Goal: Information Seeking & Learning: Learn about a topic

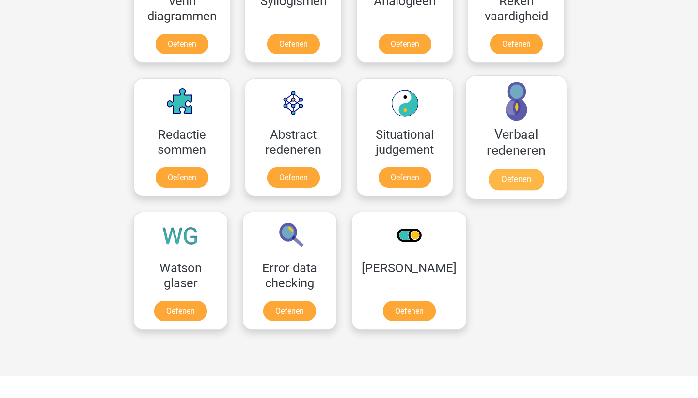
scroll to position [711, 0]
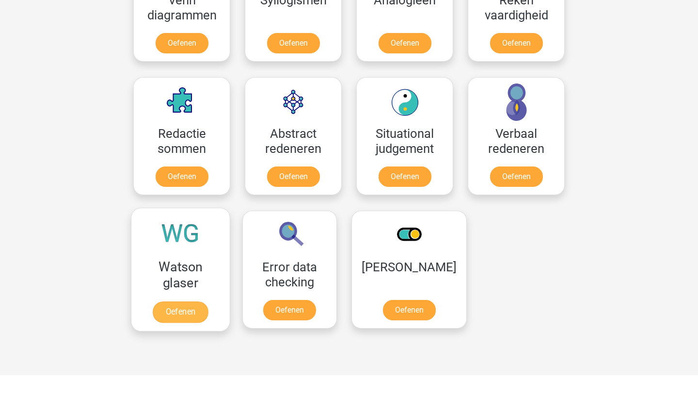
click at [190, 315] on link "Oefenen" at bounding box center [180, 311] width 55 height 21
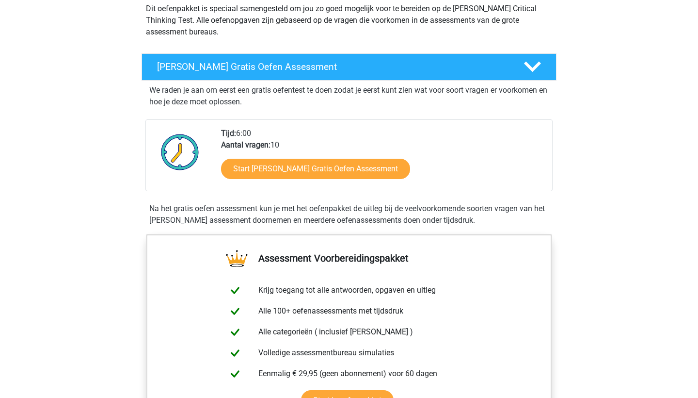
scroll to position [122, 0]
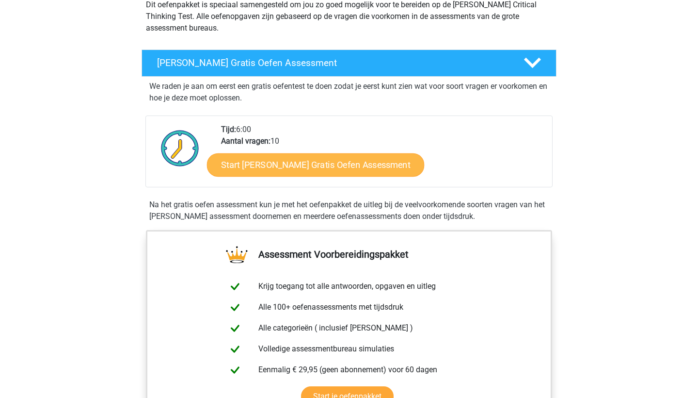
click at [379, 165] on link "Start Watson Glaser Gratis Oefen Assessment" at bounding box center [316, 164] width 218 height 23
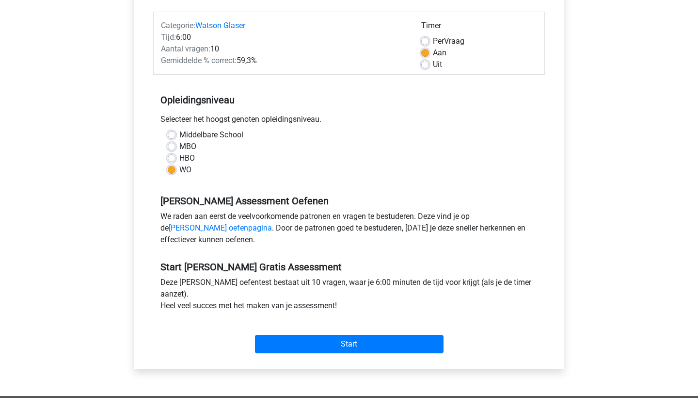
scroll to position [122, 0]
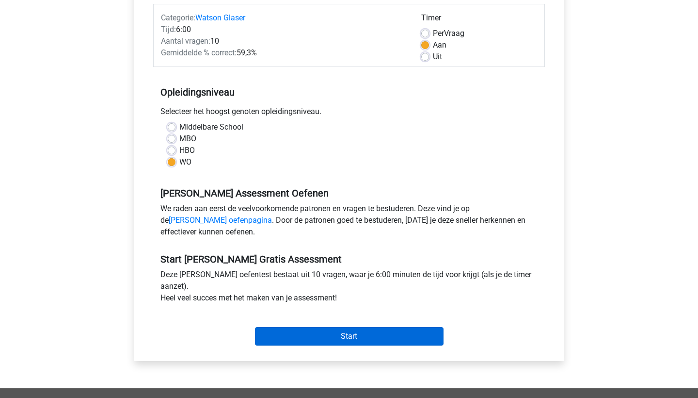
click at [331, 337] on input "Start" at bounding box center [349, 336] width 189 height 18
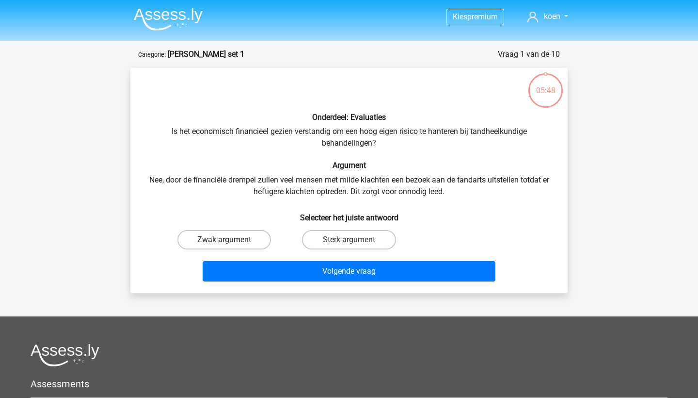
click at [219, 247] on label "Zwak argument" at bounding box center [224, 239] width 94 height 19
click at [225, 246] on input "Zwak argument" at bounding box center [228, 243] width 6 height 6
radio input "true"
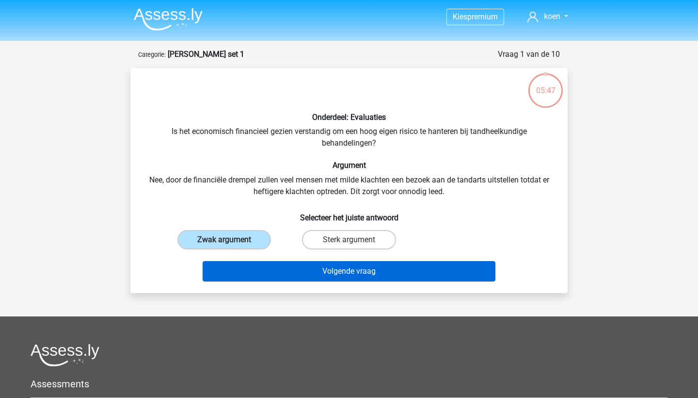
click at [308, 273] on button "Volgende vraag" at bounding box center [349, 271] width 293 height 20
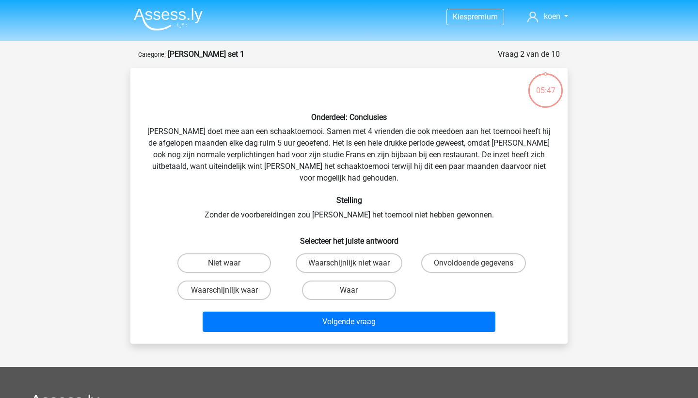
scroll to position [48, 0]
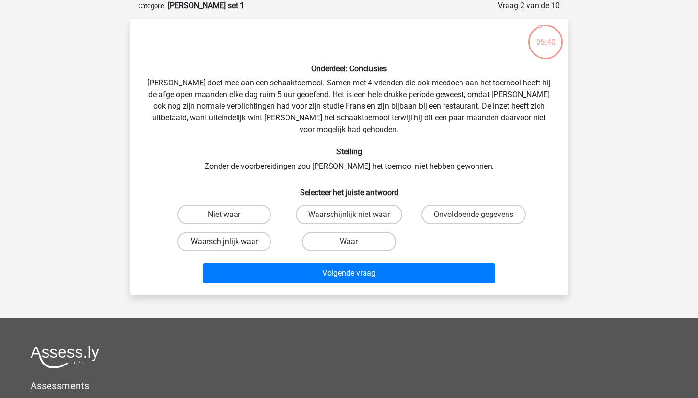
click at [248, 232] on label "Waarschijnlijk waar" at bounding box center [224, 241] width 94 height 19
click at [231, 241] on input "Waarschijnlijk waar" at bounding box center [228, 244] width 6 height 6
radio input "true"
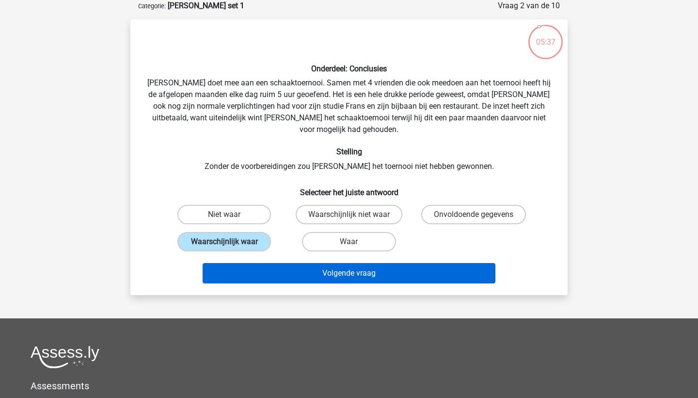
click at [273, 263] on button "Volgende vraag" at bounding box center [349, 273] width 293 height 20
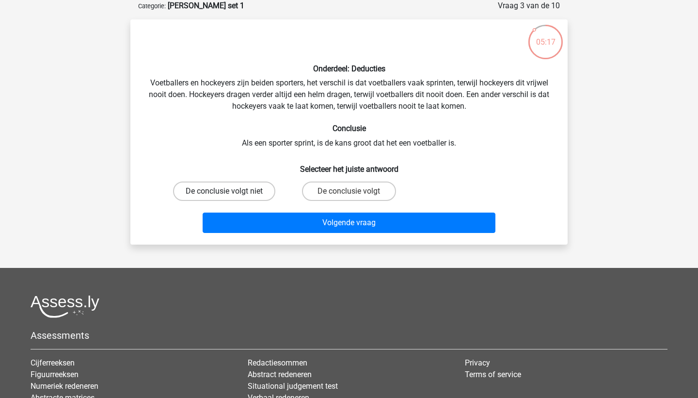
click at [249, 191] on label "De conclusie volgt niet" at bounding box center [224, 190] width 102 height 19
click at [231, 191] on input "De conclusie volgt niet" at bounding box center [228, 194] width 6 height 6
radio input "true"
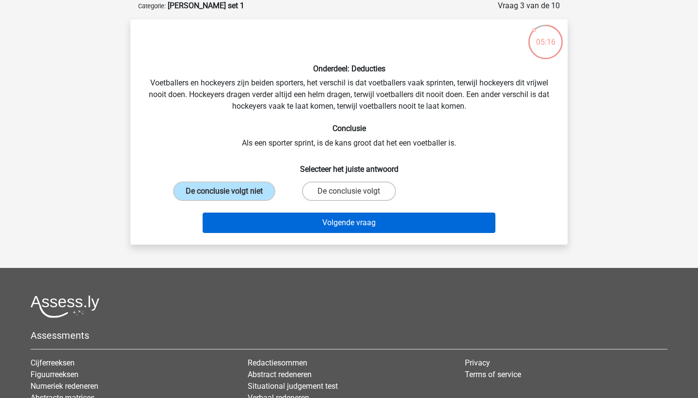
click at [300, 222] on button "Volgende vraag" at bounding box center [349, 222] width 293 height 20
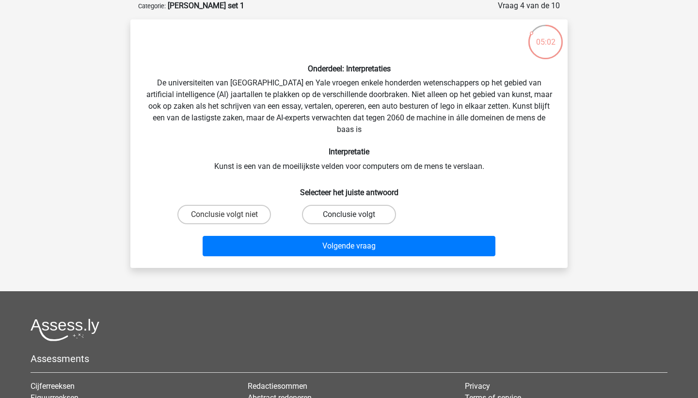
click at [344, 214] on label "Conclusie volgt" at bounding box center [349, 214] width 94 height 19
click at [349, 214] on input "Conclusie volgt" at bounding box center [352, 217] width 6 height 6
radio input "true"
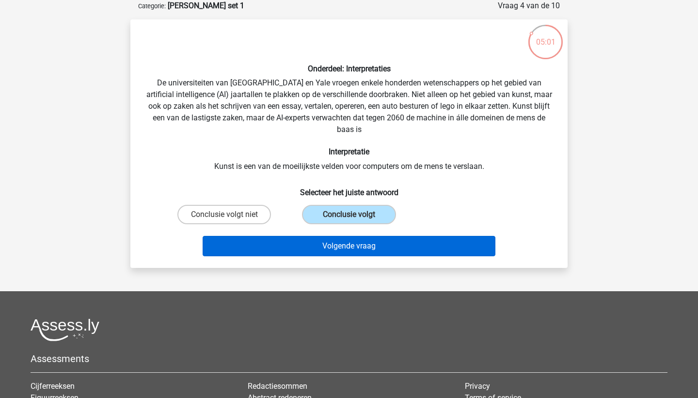
click at [334, 243] on button "Volgende vraag" at bounding box center [349, 246] width 293 height 20
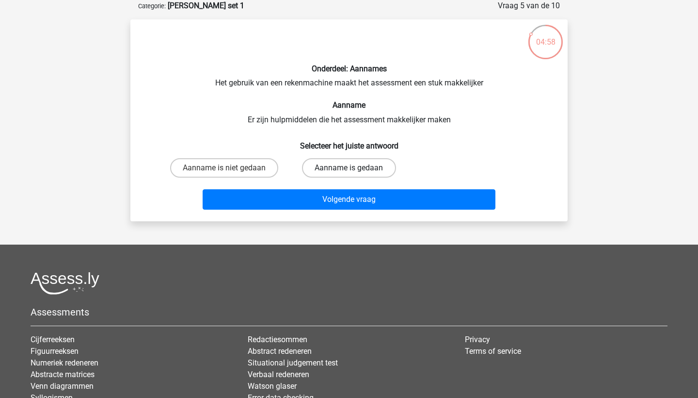
click at [375, 170] on label "Aanname is gedaan" at bounding box center [349, 167] width 94 height 19
click at [355, 170] on input "Aanname is gedaan" at bounding box center [352, 171] width 6 height 6
radio input "true"
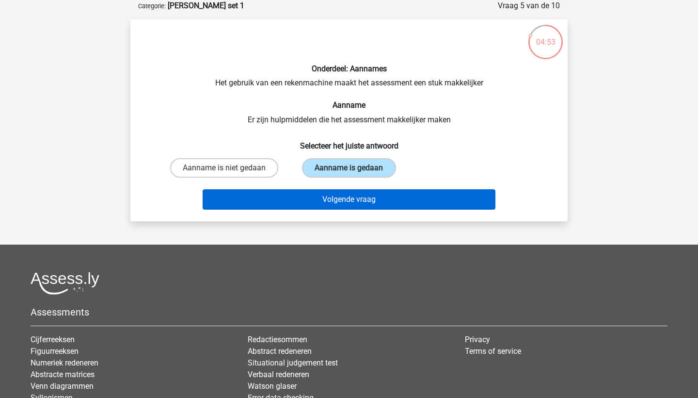
click at [349, 200] on button "Volgende vraag" at bounding box center [349, 199] width 293 height 20
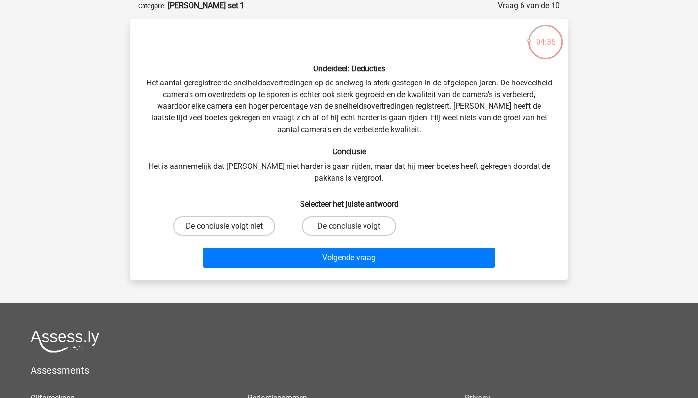
click at [257, 226] on label "De conclusie volgt niet" at bounding box center [224, 225] width 102 height 19
click at [231, 226] on input "De conclusie volgt niet" at bounding box center [228, 229] width 6 height 6
radio input "true"
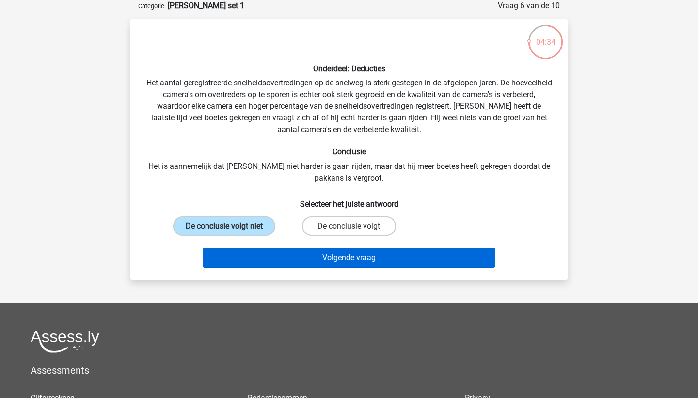
click at [276, 256] on button "Volgende vraag" at bounding box center [349, 257] width 293 height 20
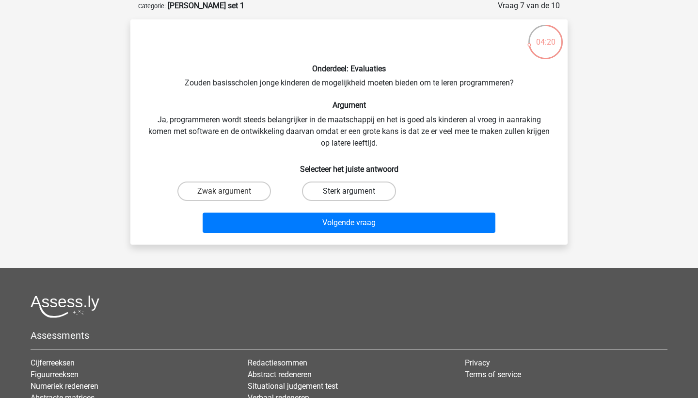
click at [375, 190] on label "Sterk argument" at bounding box center [349, 190] width 94 height 19
click at [355, 191] on input "Sterk argument" at bounding box center [352, 194] width 6 height 6
radio input "true"
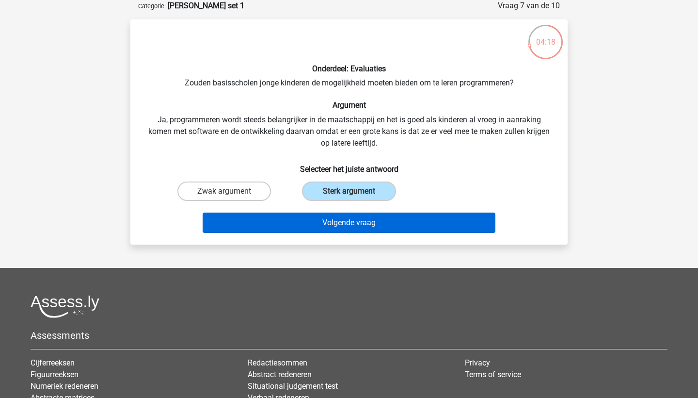
click at [343, 223] on button "Volgende vraag" at bounding box center [349, 222] width 293 height 20
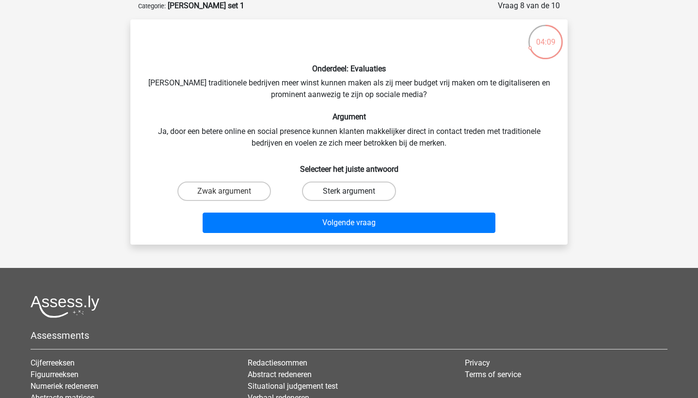
click at [336, 190] on label "Sterk argument" at bounding box center [349, 190] width 94 height 19
click at [349, 191] on input "Sterk argument" at bounding box center [352, 194] width 6 height 6
radio input "true"
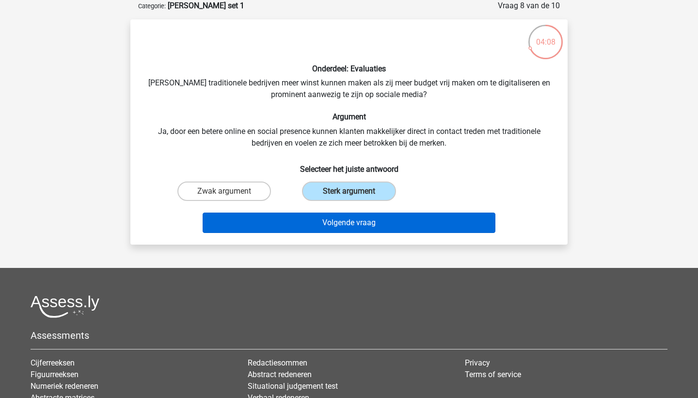
click at [334, 217] on button "Volgende vraag" at bounding box center [349, 222] width 293 height 20
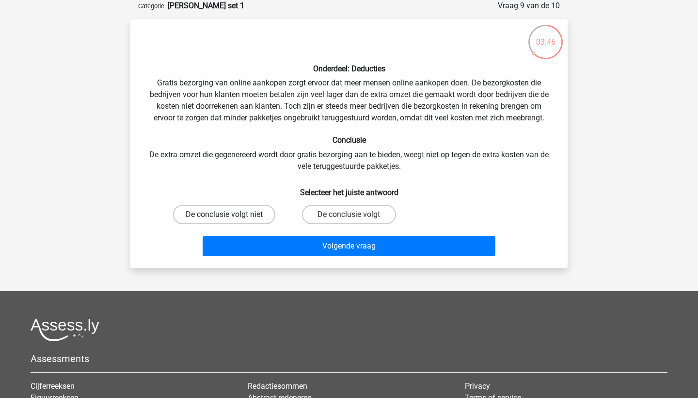
click at [250, 205] on label "De conclusie volgt niet" at bounding box center [224, 214] width 102 height 19
click at [231, 214] on input "De conclusie volgt niet" at bounding box center [228, 217] width 6 height 6
radio input "true"
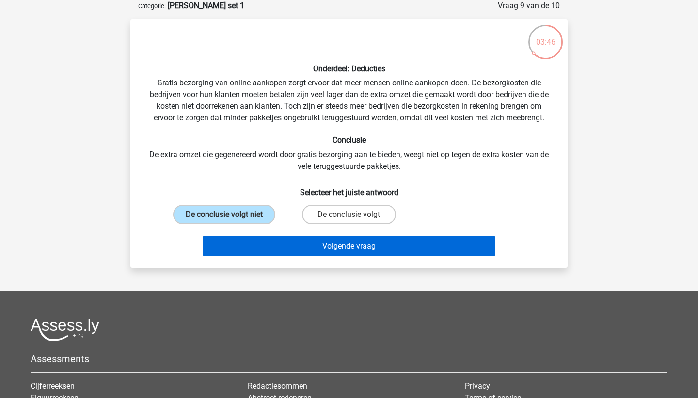
click at [268, 242] on button "Volgende vraag" at bounding box center [349, 246] width 293 height 20
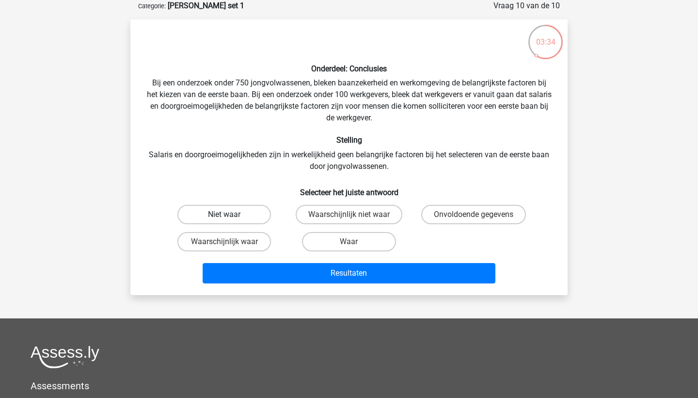
click at [244, 213] on label "Niet waar" at bounding box center [224, 214] width 94 height 19
click at [231, 214] on input "Niet waar" at bounding box center [228, 217] width 6 height 6
radio input "true"
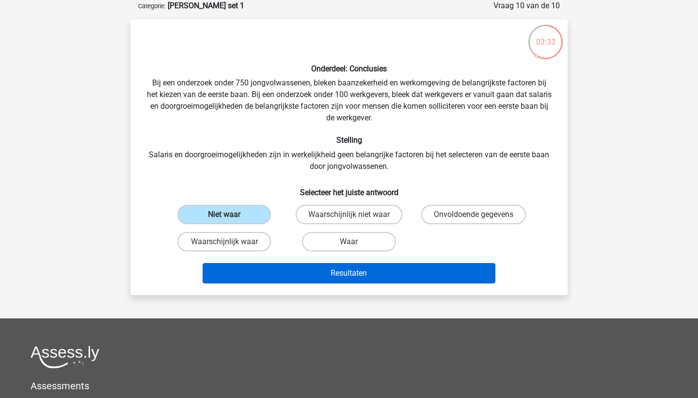
click at [289, 267] on button "Resultaten" at bounding box center [349, 273] width 293 height 20
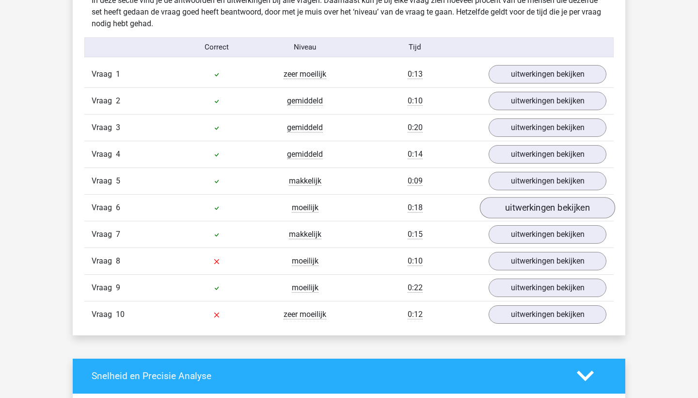
scroll to position [770, 0]
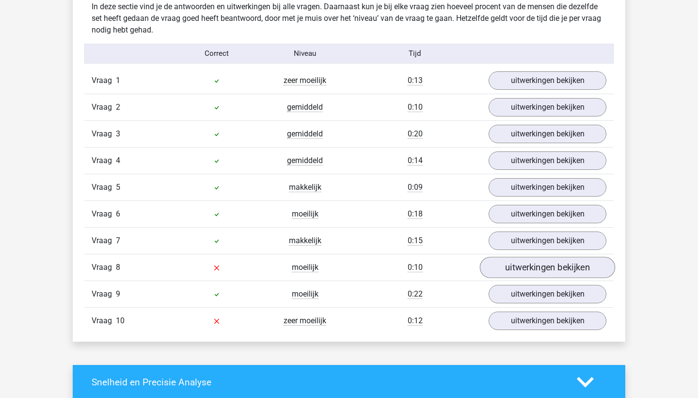
click at [554, 271] on link "uitwerkingen bekijken" at bounding box center [547, 267] width 135 height 21
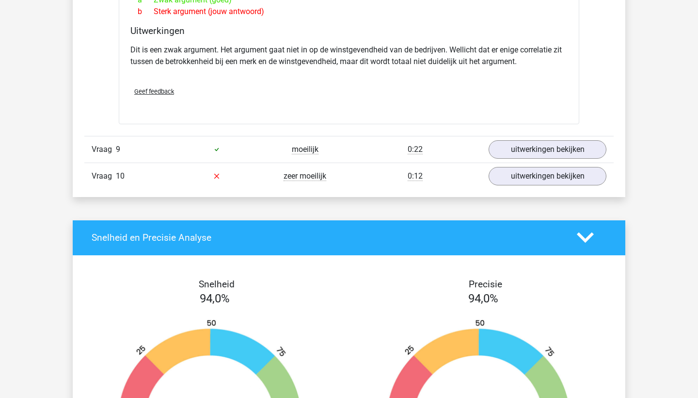
scroll to position [1168, 0]
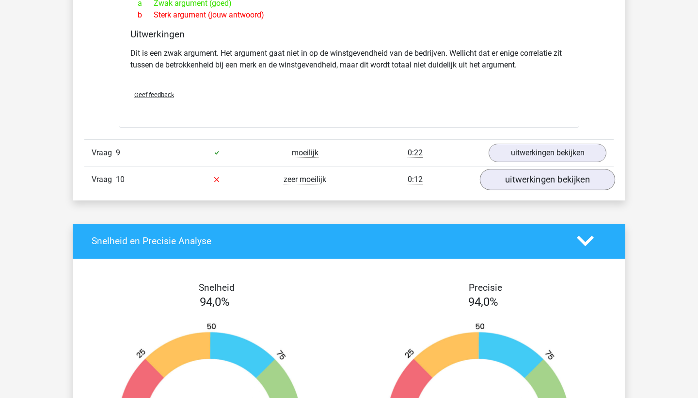
click at [545, 172] on link "uitwerkingen bekijken" at bounding box center [547, 179] width 135 height 21
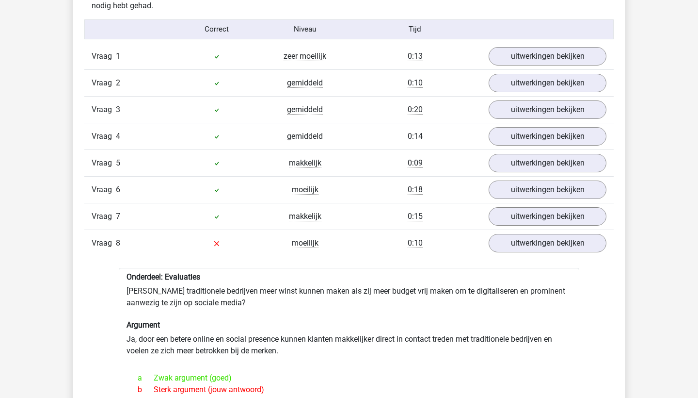
scroll to position [787, 0]
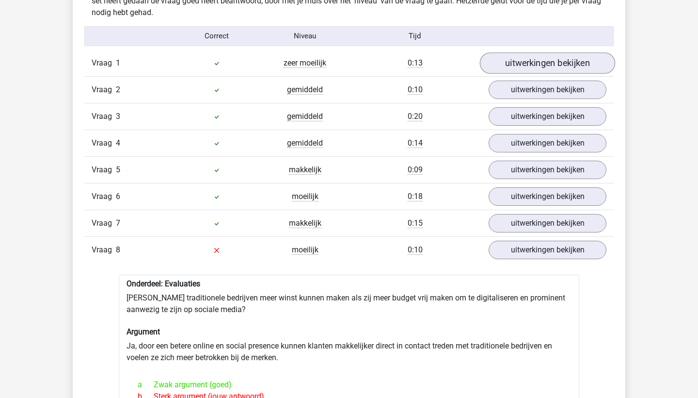
click at [539, 63] on link "uitwerkingen bekijken" at bounding box center [547, 62] width 135 height 21
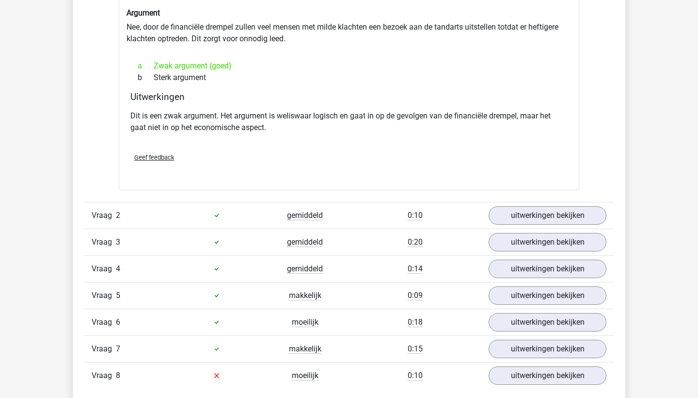
scroll to position [909, 0]
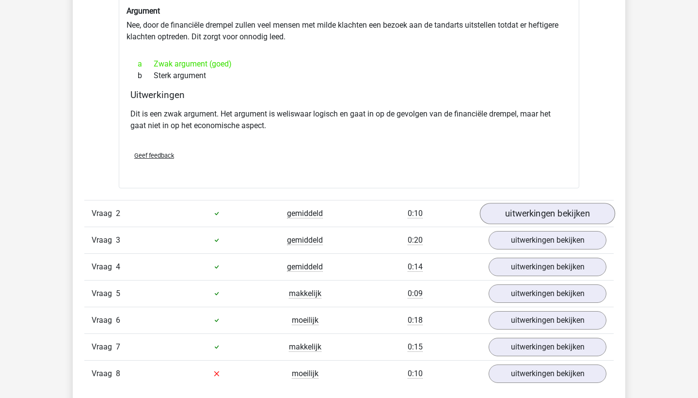
click at [547, 215] on link "uitwerkingen bekijken" at bounding box center [547, 213] width 135 height 21
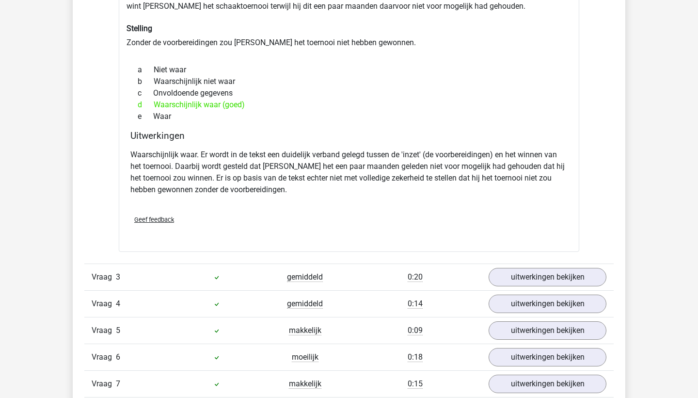
scroll to position [1202, 0]
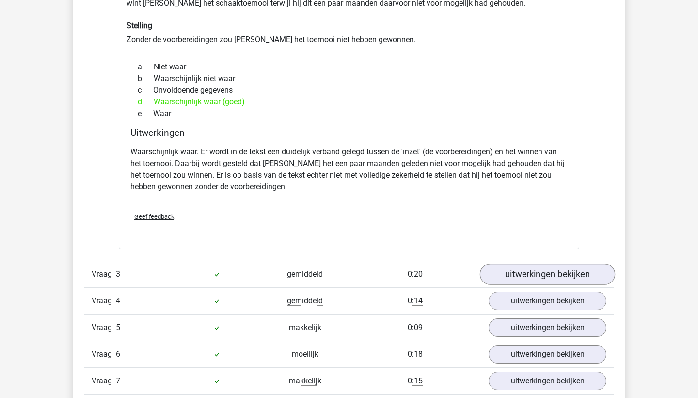
click at [535, 273] on link "uitwerkingen bekijken" at bounding box center [547, 273] width 135 height 21
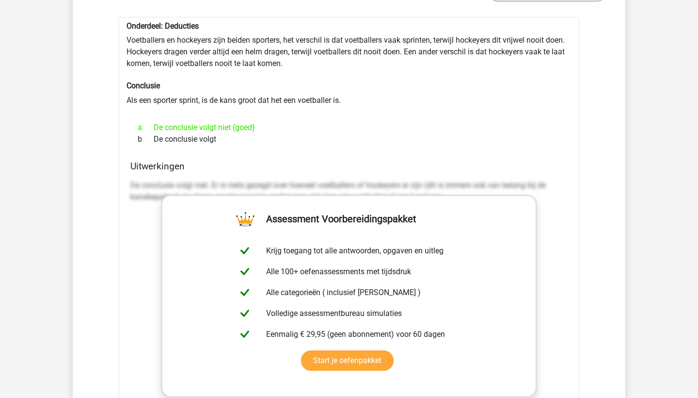
scroll to position [1485, 0]
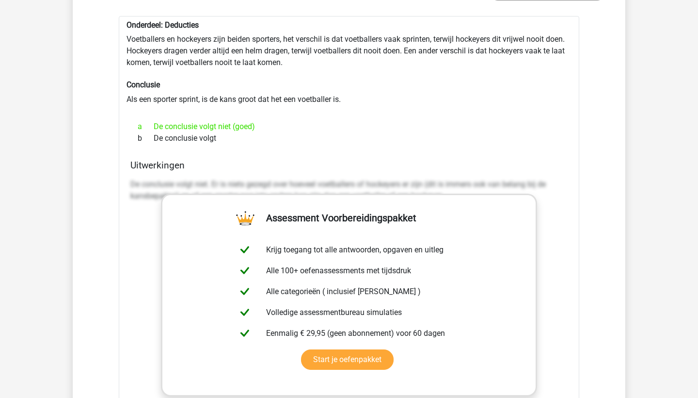
drag, startPoint x: 225, startPoint y: 135, endPoint x: 121, endPoint y: 39, distance: 141.4
click at [121, 39] on div "Onderdeel: Deducties Voetballers en hockeyers zijn beiden sporters, het verschi…" at bounding box center [349, 263] width 461 height 494
copy div "Voetballers en hockeyers zijn beiden sporters, het verschil is dat voetballers …"
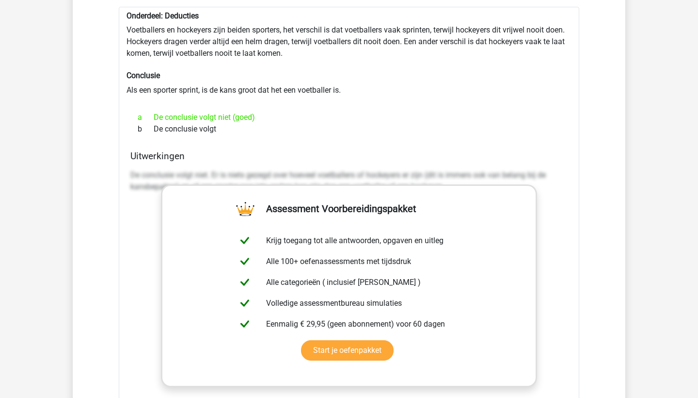
scroll to position [1495, 0]
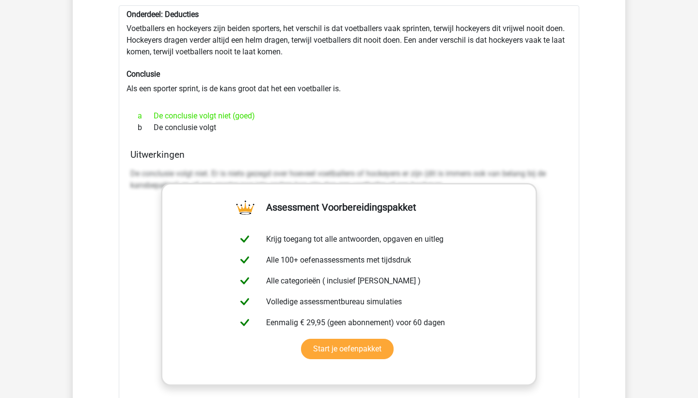
click at [537, 118] on div "a De conclusie volgt niet (goed)" at bounding box center [348, 116] width 437 height 12
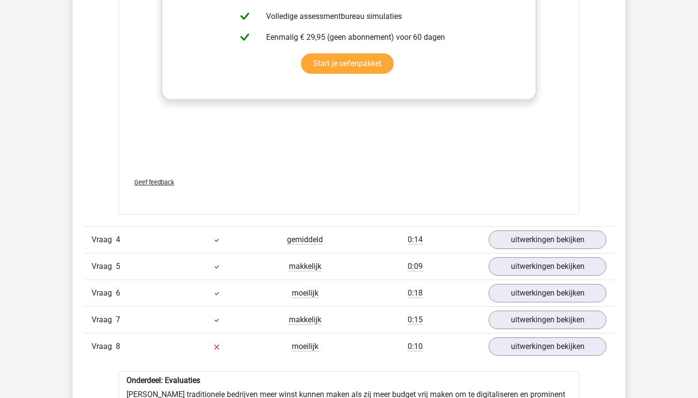
scroll to position [1859, 0]
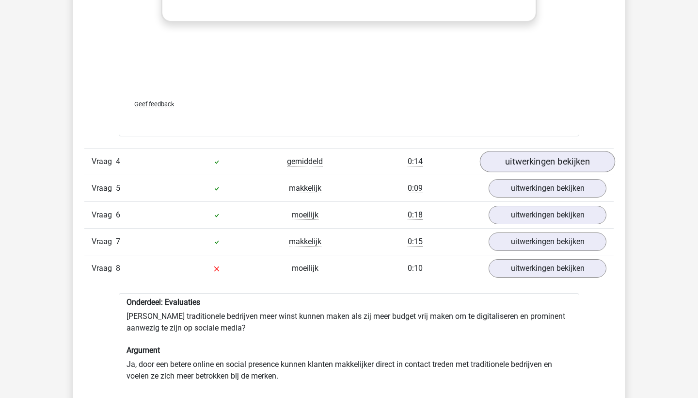
click at [537, 155] on link "uitwerkingen bekijken" at bounding box center [547, 161] width 135 height 21
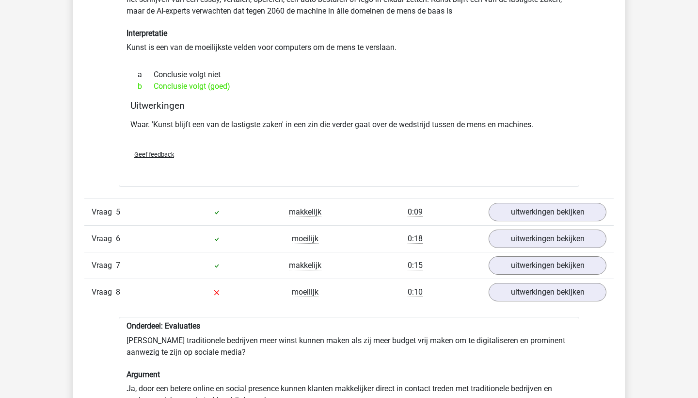
scroll to position [2095, 0]
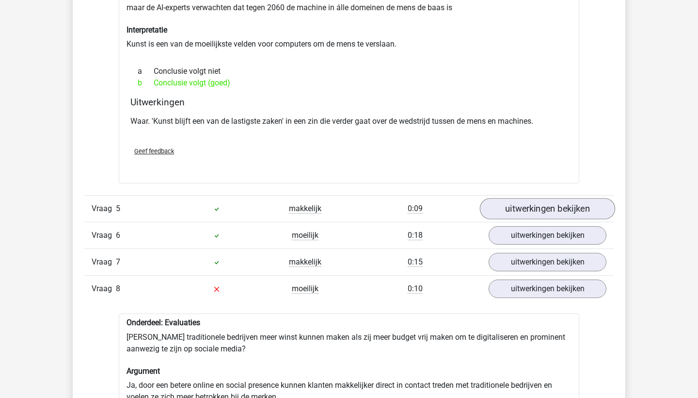
click at [544, 209] on link "uitwerkingen bekijken" at bounding box center [547, 208] width 135 height 21
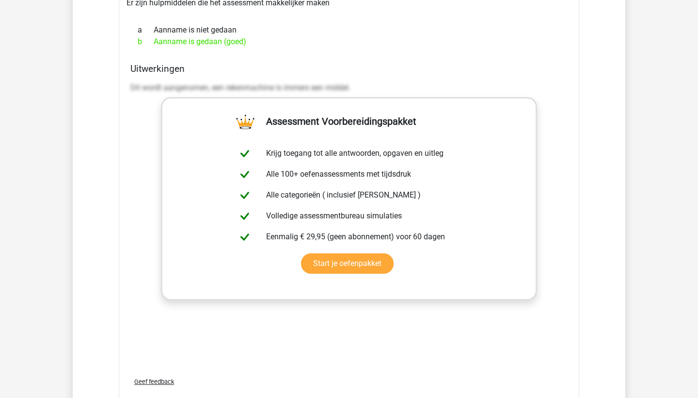
scroll to position [2705, 0]
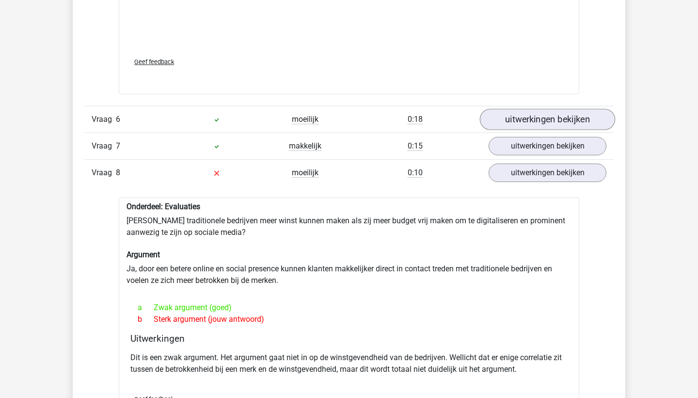
click at [517, 115] on link "uitwerkingen bekijken" at bounding box center [547, 119] width 135 height 21
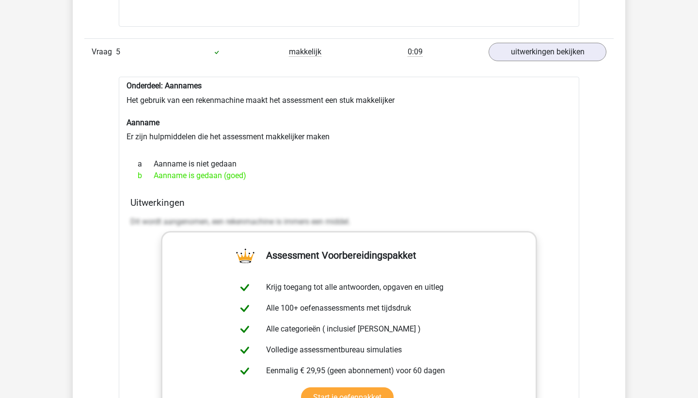
scroll to position [2222, 0]
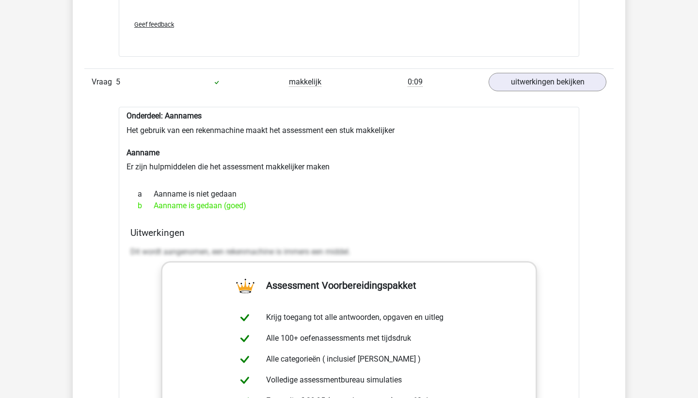
drag, startPoint x: 129, startPoint y: 126, endPoint x: 248, endPoint y: 204, distance: 142.4
click at [248, 204] on div "Onderdeel: Aannames Het gebruik van een rekenmachine maakt het assessment een s…" at bounding box center [349, 342] width 461 height 471
copy div "et gebruik van een rekenmachine maakt het assessment een stuk makkelijker Aanna…"
click at [503, 152] on h6 "Aanname" at bounding box center [349, 152] width 445 height 9
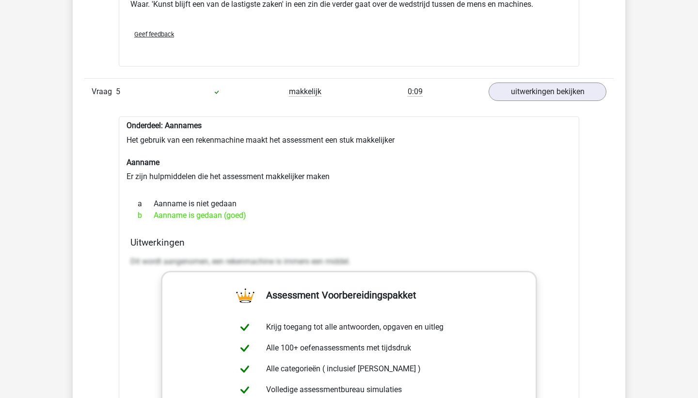
scroll to position [2213, 0]
click at [503, 152] on div "Onderdeel: Aannames Het gebruik van een rekenmachine maakt het assessment een s…" at bounding box center [349, 351] width 461 height 471
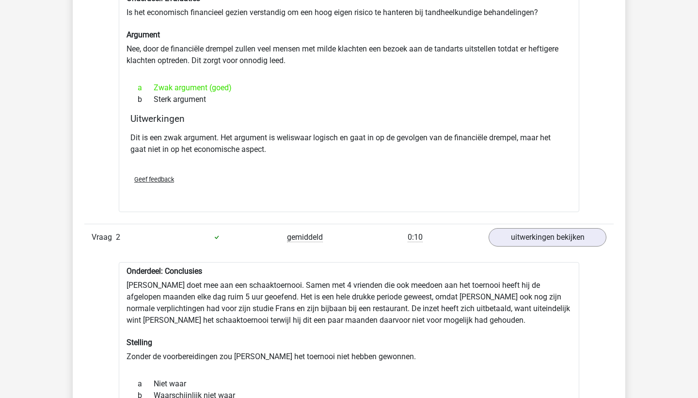
scroll to position [885, 0]
